Goal: Transaction & Acquisition: Purchase product/service

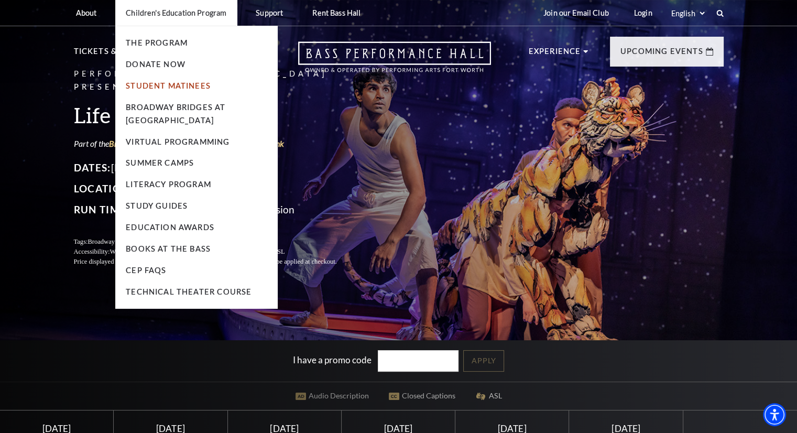
click at [160, 86] on link "Student Matinees" at bounding box center [168, 85] width 85 height 9
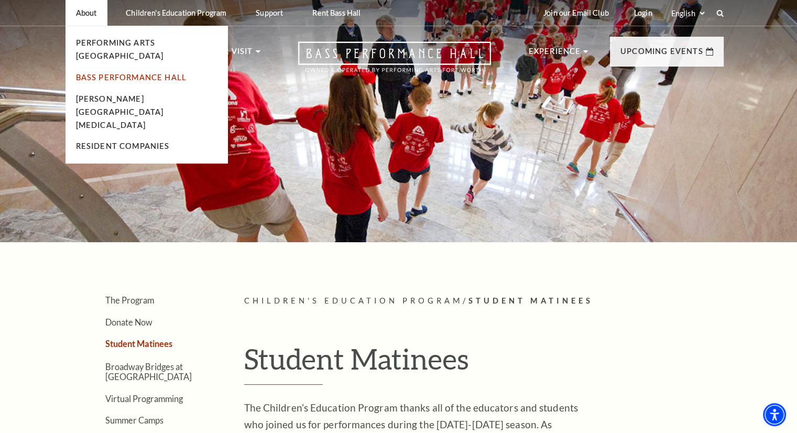
click at [106, 73] on link "Bass Performance Hall" at bounding box center [131, 77] width 111 height 9
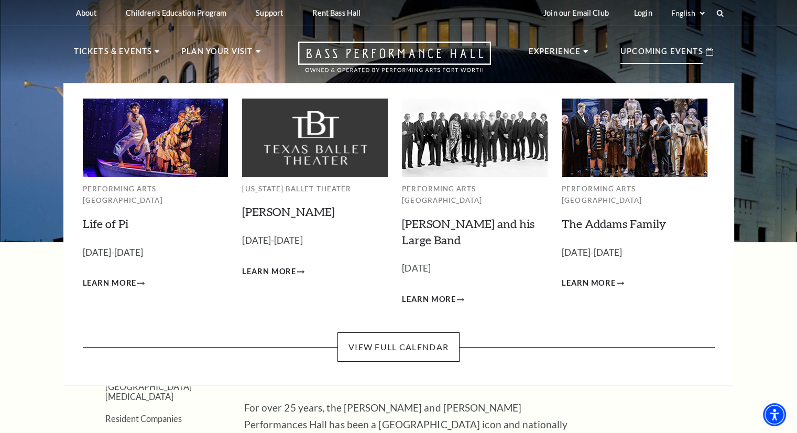
click at [667, 57] on p "Upcoming Events" at bounding box center [661, 54] width 83 height 19
click at [112, 149] on img at bounding box center [156, 137] width 146 height 78
click at [112, 277] on span "Learn More" at bounding box center [110, 283] width 54 height 13
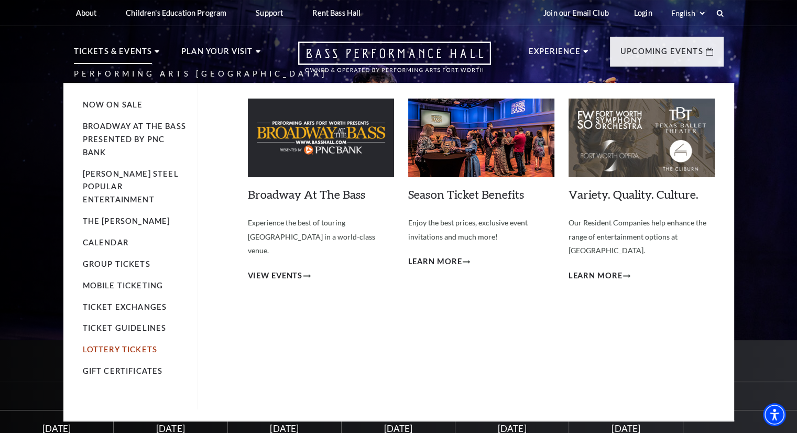
click at [139, 345] on link "Lottery Tickets" at bounding box center [120, 349] width 75 height 9
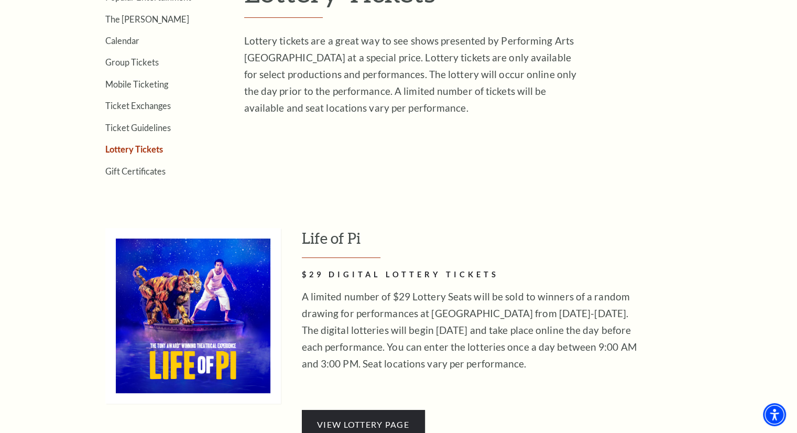
scroll to position [576, 0]
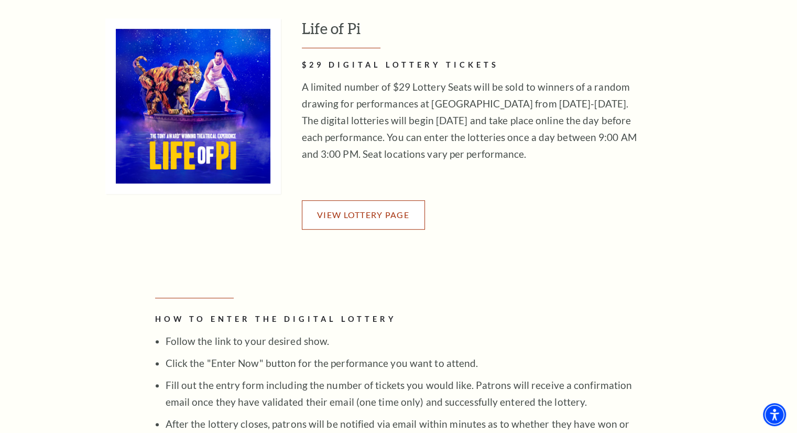
click at [365, 217] on link "View Lottery Page" at bounding box center [363, 214] width 123 height 29
